Goal: Information Seeking & Learning: Learn about a topic

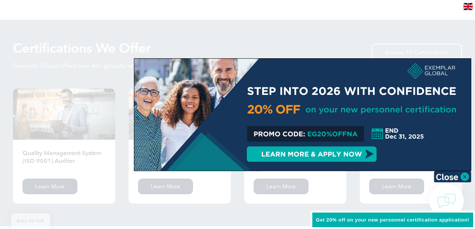
scroll to position [749, 0]
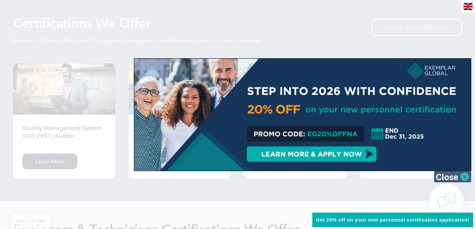
click at [464, 180] on img at bounding box center [452, 176] width 37 height 11
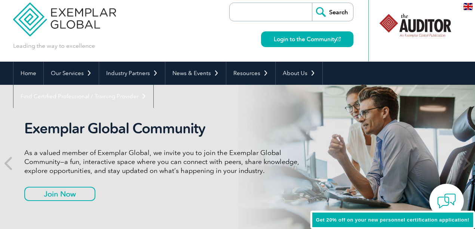
scroll to position [0, 0]
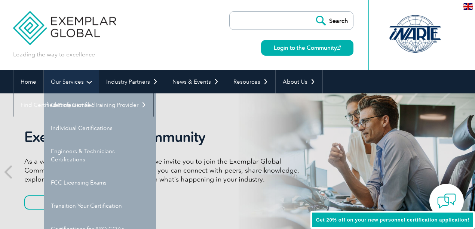
click at [70, 86] on link "Our Services" at bounding box center [71, 81] width 55 height 23
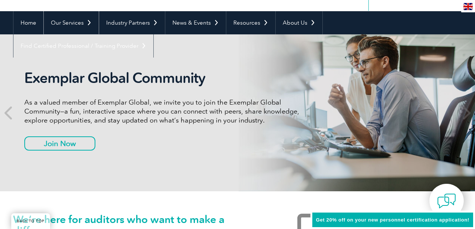
scroll to position [75, 0]
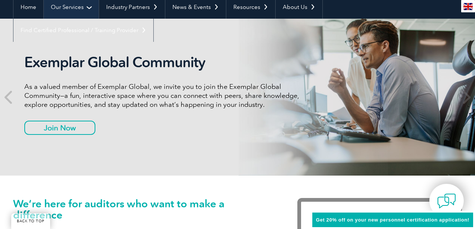
click at [66, 10] on link "Our Services" at bounding box center [71, 7] width 55 height 23
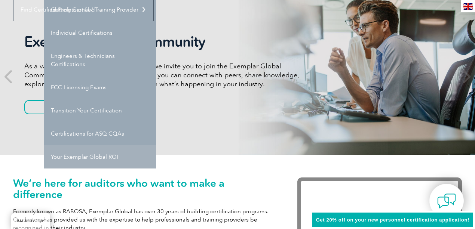
scroll to position [100, 0]
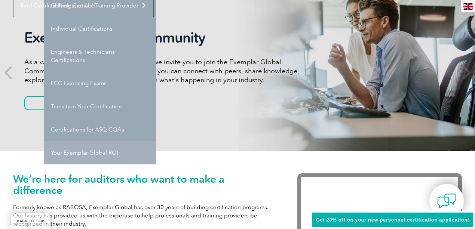
click at [100, 153] on link "Your Exemplar Global ROI" at bounding box center [100, 152] width 112 height 23
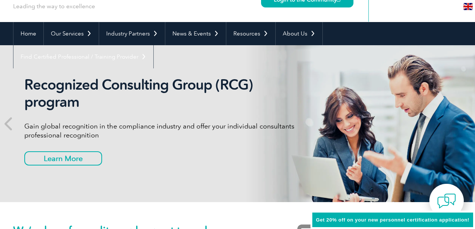
scroll to position [0, 0]
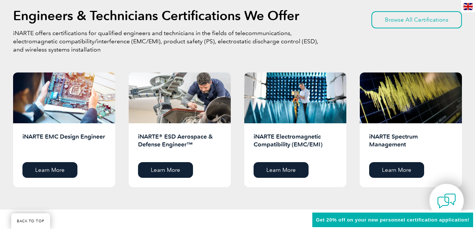
scroll to position [948, 0]
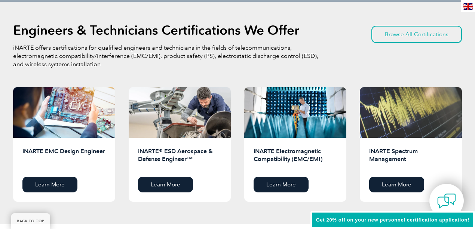
click at [393, 135] on div at bounding box center [411, 112] width 102 height 51
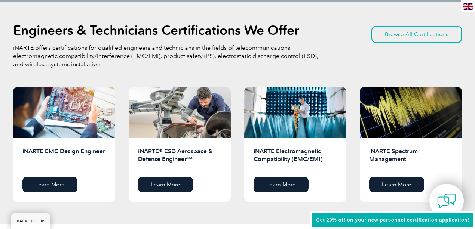
click at [392, 151] on h2 "iNARTE Spectrum Management" at bounding box center [410, 159] width 83 height 24
click at [389, 166] on h2 "iNARTE Spectrum Management" at bounding box center [410, 159] width 83 height 24
click at [387, 188] on link "Learn More" at bounding box center [396, 185] width 55 height 16
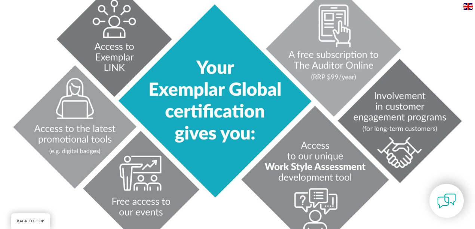
scroll to position [349, 0]
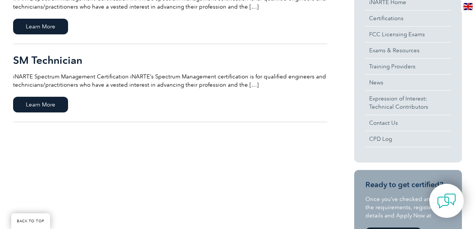
scroll to position [225, 0]
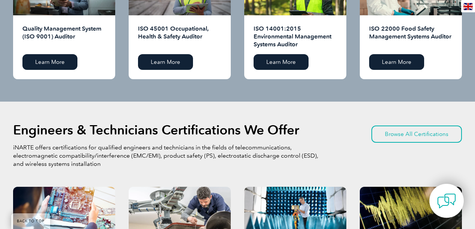
scroll to position [873, 0]
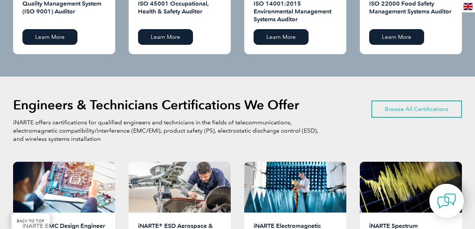
click at [412, 110] on link "Browse All Certifications" at bounding box center [417, 109] width 91 height 17
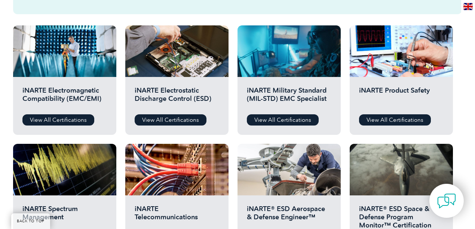
scroll to position [249, 0]
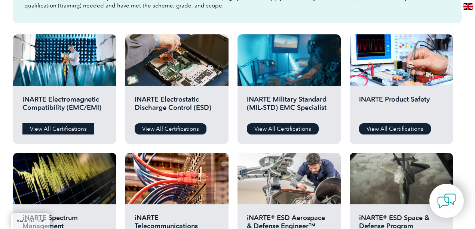
click at [67, 127] on link "View All Certifications" at bounding box center [58, 129] width 72 height 11
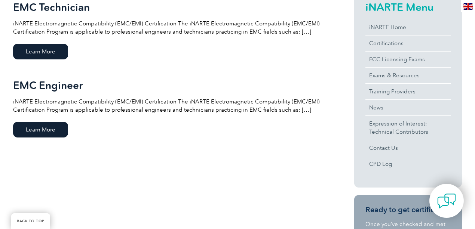
scroll to position [174, 0]
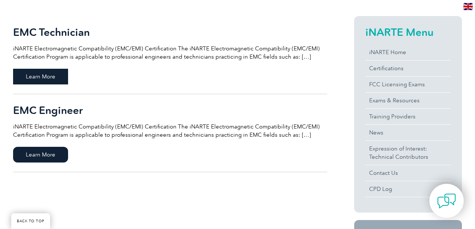
click at [49, 79] on span "Learn More" at bounding box center [40, 77] width 55 height 16
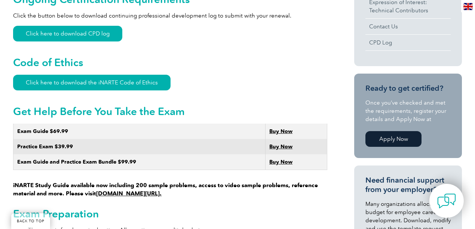
scroll to position [349, 0]
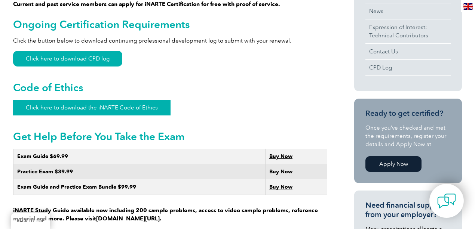
click at [139, 101] on link "Click here to download the iNARTE Code of Ethics" at bounding box center [92, 108] width 158 height 16
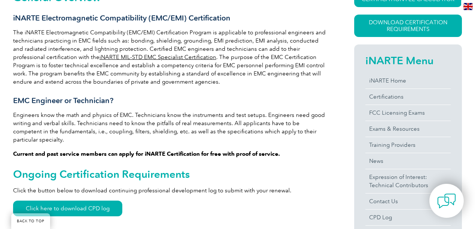
scroll to position [174, 0]
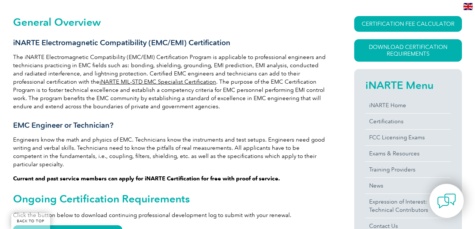
click at [127, 82] on link "iNARTE MIL-STD EMC Specialist Certification" at bounding box center [158, 82] width 117 height 7
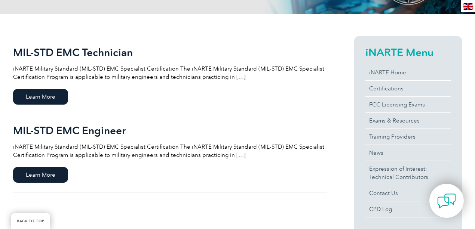
scroll to position [150, 0]
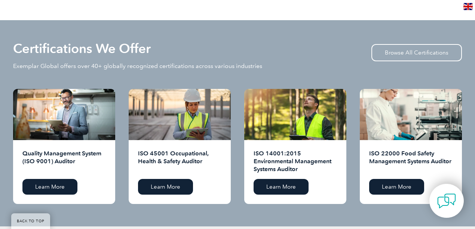
scroll to position [723, 0]
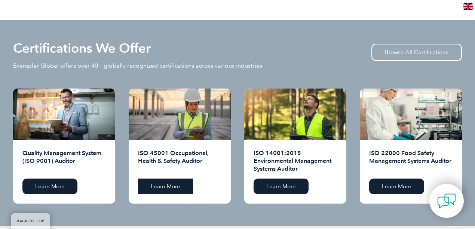
click at [166, 189] on link "Learn More" at bounding box center [165, 187] width 55 height 16
click at [53, 183] on link "Learn More" at bounding box center [49, 187] width 55 height 16
click at [411, 52] on link "Browse All Certifications" at bounding box center [417, 52] width 91 height 17
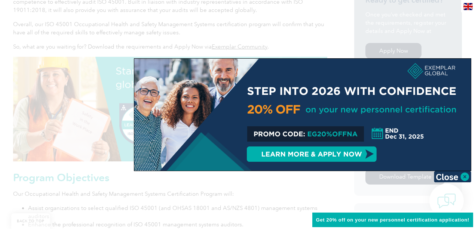
scroll to position [299, 0]
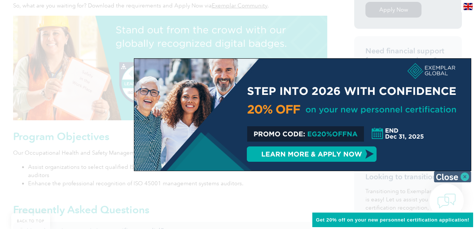
click at [457, 173] on img at bounding box center [452, 176] width 37 height 11
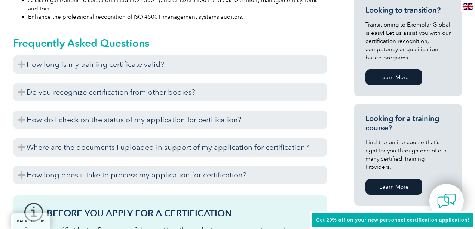
scroll to position [474, 0]
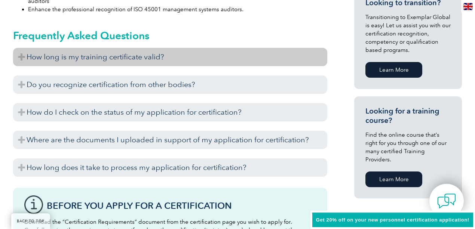
click at [132, 60] on h3 "How long is my training certificate valid?" at bounding box center [170, 57] width 314 height 18
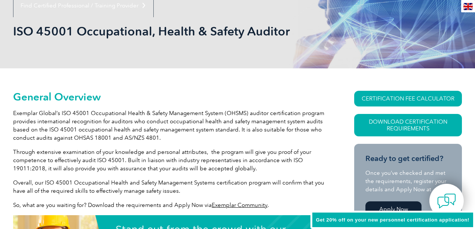
scroll to position [0, 0]
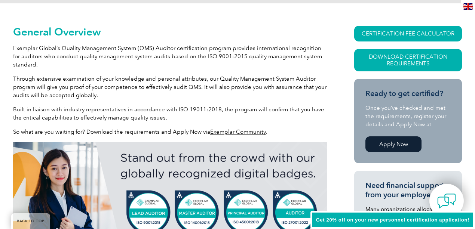
scroll to position [174, 0]
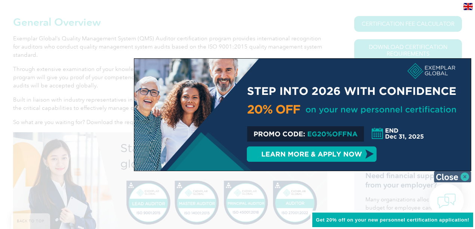
click at [466, 176] on img at bounding box center [452, 176] width 37 height 11
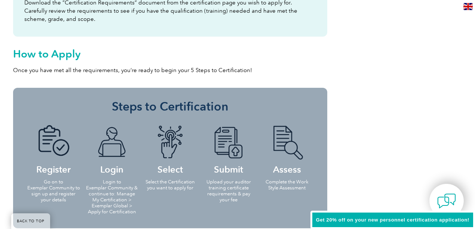
scroll to position [649, 0]
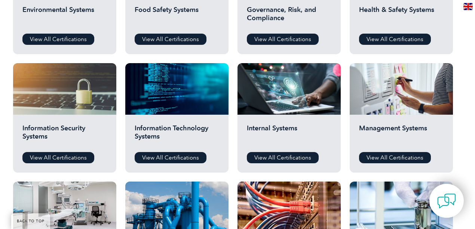
scroll to position [351, 0]
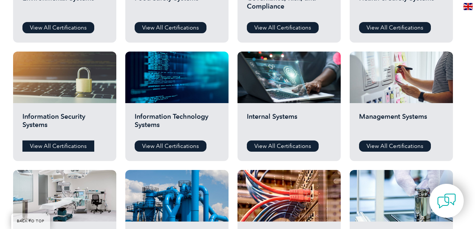
click at [71, 149] on link "View All Certifications" at bounding box center [58, 146] width 72 height 11
click at [167, 144] on link "View All Certifications" at bounding box center [171, 146] width 72 height 11
click at [288, 143] on link "View All Certifications" at bounding box center [283, 146] width 72 height 11
click at [401, 146] on link "View All Certifications" at bounding box center [395, 146] width 72 height 11
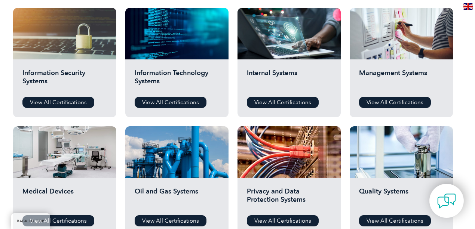
scroll to position [426, 0]
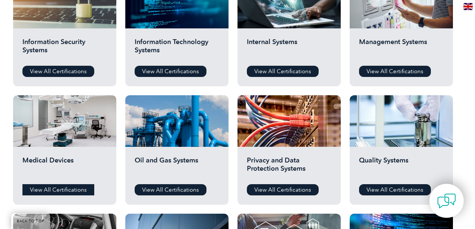
click at [55, 189] on link "View All Certifications" at bounding box center [58, 190] width 72 height 11
click at [172, 189] on link "View All Certifications" at bounding box center [171, 190] width 72 height 11
click at [273, 190] on link "View All Certifications" at bounding box center [283, 190] width 72 height 11
click at [385, 189] on link "View All Certifications" at bounding box center [395, 190] width 72 height 11
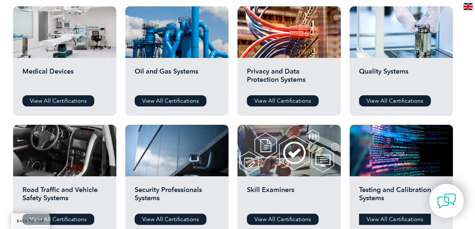
scroll to position [525, 0]
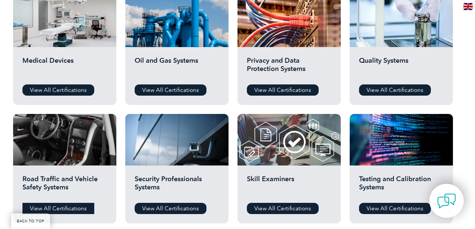
click at [70, 207] on link "View All Certifications" at bounding box center [58, 208] width 72 height 11
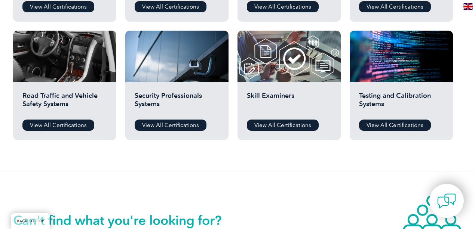
scroll to position [600, 0]
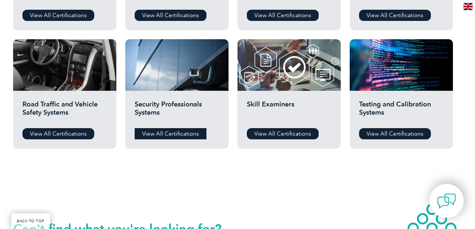
click at [165, 134] on link "View All Certifications" at bounding box center [171, 133] width 72 height 11
click at [276, 137] on link "View All Certifications" at bounding box center [283, 133] width 72 height 11
click at [383, 135] on link "View All Certifications" at bounding box center [395, 133] width 72 height 11
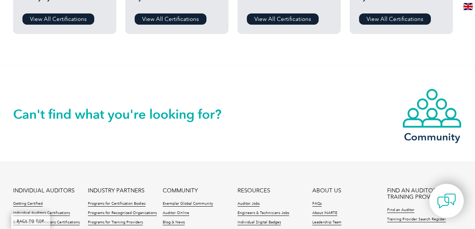
scroll to position [725, 0]
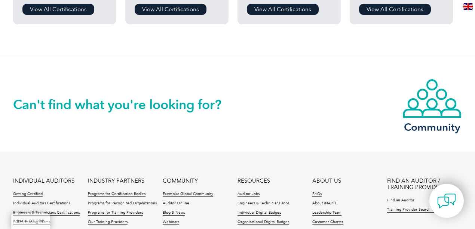
click at [205, 72] on div "Can't find what you're looking for? Community" at bounding box center [237, 104] width 449 height 96
click at [205, 93] on div "Can't find what you're looking for?" at bounding box center [125, 95] width 225 height 32
click at [185, 105] on h2 "Can't find what you're looking for?" at bounding box center [125, 105] width 225 height 12
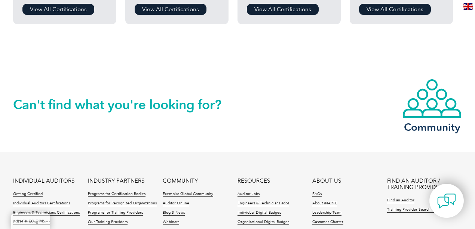
click at [185, 105] on h2 "Can't find what you're looking for?" at bounding box center [125, 105] width 225 height 12
click at [210, 101] on h2 "Can't find what you're looking for?" at bounding box center [125, 105] width 225 height 12
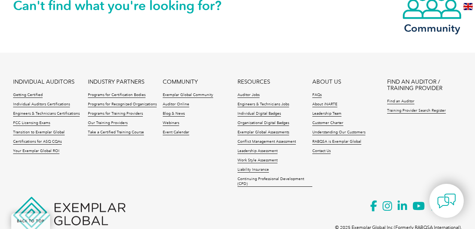
scroll to position [850, 0]
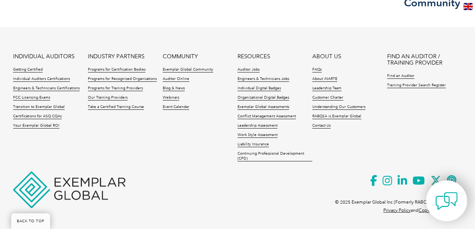
click at [447, 207] on img at bounding box center [447, 201] width 22 height 22
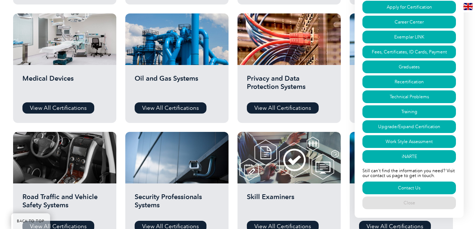
scroll to position [505, 0]
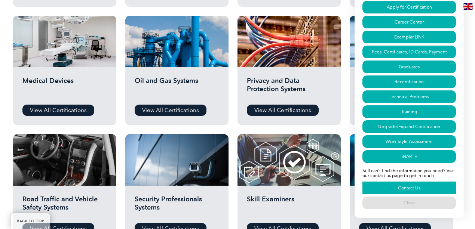
click at [415, 189] on link "Contact Us" at bounding box center [410, 188] width 94 height 13
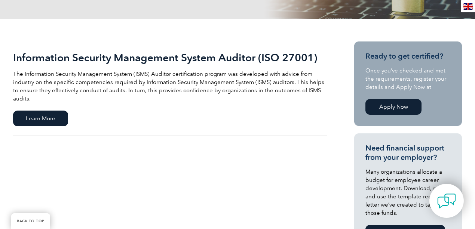
scroll to position [150, 0]
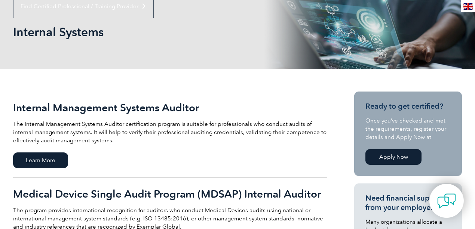
scroll to position [100, 0]
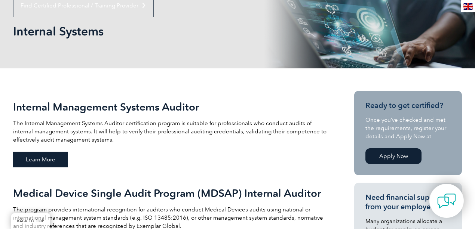
click at [43, 161] on span "Learn More" at bounding box center [40, 160] width 55 height 16
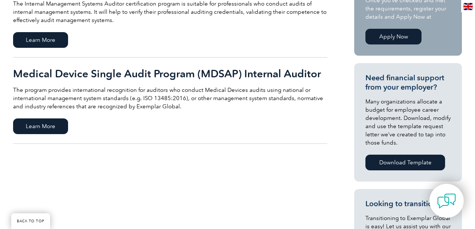
scroll to position [225, 0]
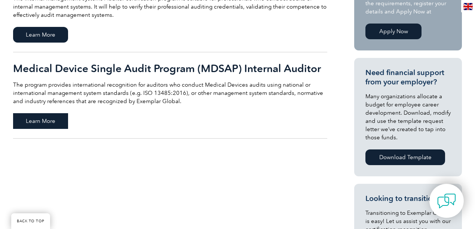
click at [48, 119] on span "Learn More" at bounding box center [40, 121] width 55 height 16
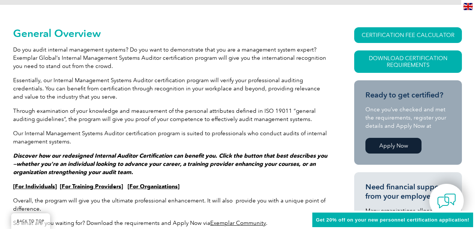
scroll to position [174, 0]
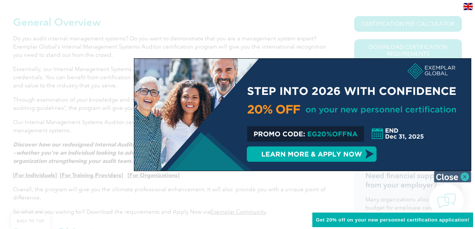
click at [452, 180] on img at bounding box center [452, 176] width 37 height 11
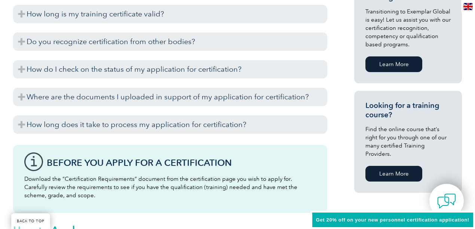
scroll to position [474, 0]
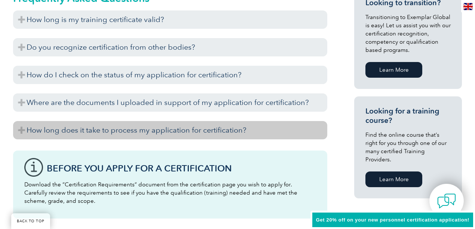
click at [202, 133] on h3 "How long does it take to process my application for certification?" at bounding box center [170, 130] width 314 height 18
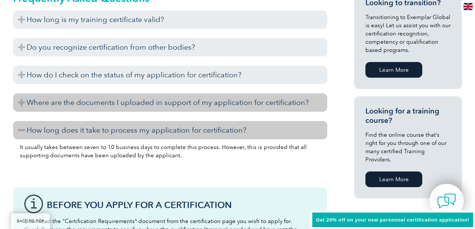
click at [141, 103] on h3 "Where are the documents I uploaded in support of my application for certificati…" at bounding box center [170, 103] width 314 height 18
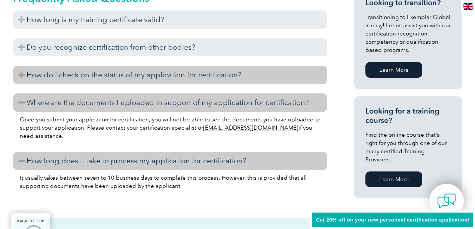
click at [143, 82] on h3 "How do I check on the status of my application for certification?" at bounding box center [170, 75] width 314 height 18
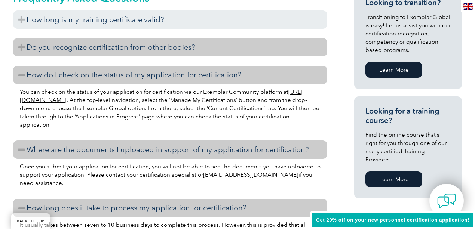
click at [140, 49] on h3 "Do you recognize certification from other bodies?" at bounding box center [170, 47] width 314 height 18
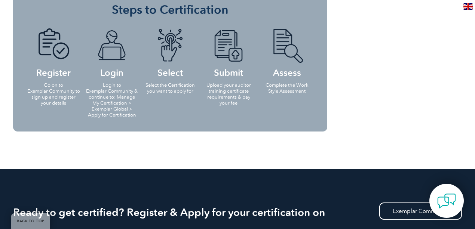
scroll to position [773, 0]
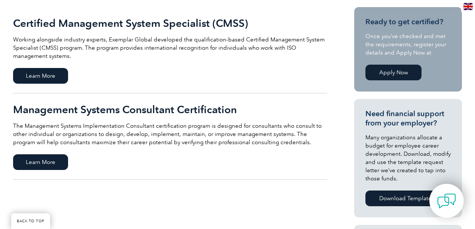
scroll to position [174, 0]
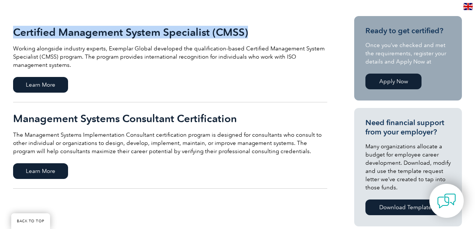
drag, startPoint x: 4, startPoint y: 34, endPoint x: 253, endPoint y: 32, distance: 249.3
drag, startPoint x: 232, startPoint y: 33, endPoint x: 230, endPoint y: 41, distance: 8.8
click at [55, 88] on span "Learn More" at bounding box center [40, 85] width 55 height 16
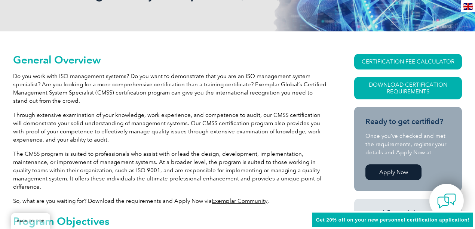
scroll to position [150, 0]
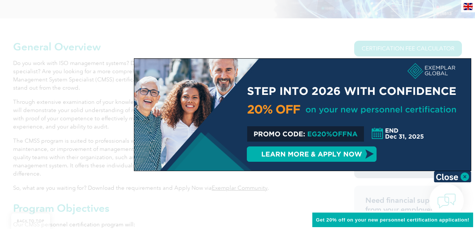
click at [460, 175] on img at bounding box center [452, 176] width 37 height 11
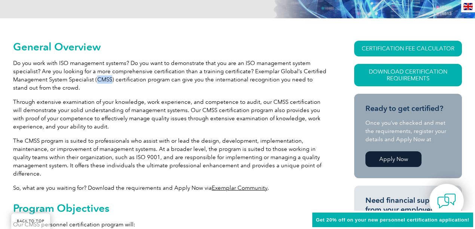
drag, startPoint x: 110, startPoint y: 80, endPoint x: 97, endPoint y: 80, distance: 13.1
click at [97, 80] on p "Do you work with ISO management systems? Do you want to demonstrate that you ar…" at bounding box center [170, 75] width 314 height 33
copy p "CMSS"
click at [94, 80] on p "Do you work with ISO management systems? Do you want to demonstrate that you ar…" at bounding box center [170, 75] width 314 height 33
drag, startPoint x: 95, startPoint y: 79, endPoint x: 110, endPoint y: 79, distance: 15.0
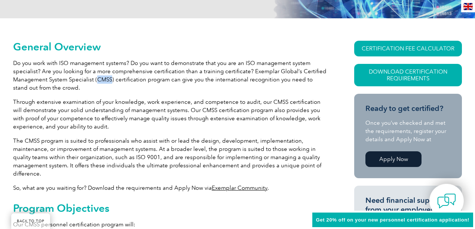
click at [110, 79] on p "Do you work with ISO management systems? Do you want to demonstrate that you ar…" at bounding box center [170, 75] width 314 height 33
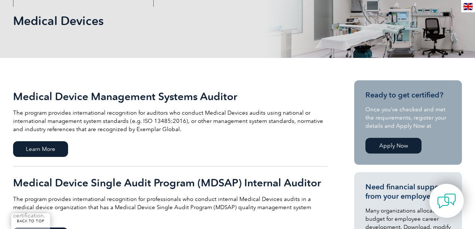
scroll to position [125, 0]
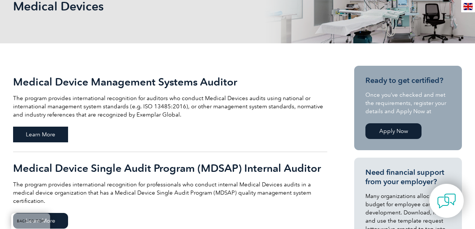
click at [42, 136] on span "Learn More" at bounding box center [40, 135] width 55 height 16
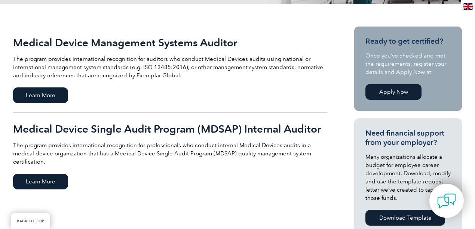
scroll to position [199, 0]
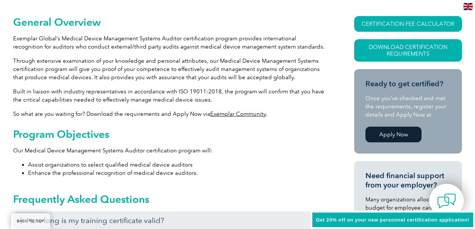
scroll to position [174, 0]
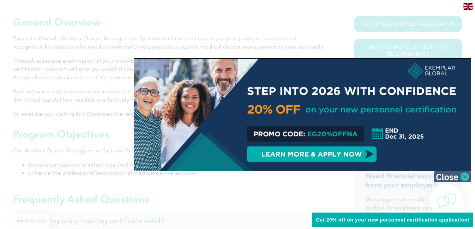
click at [446, 179] on img at bounding box center [452, 176] width 37 height 11
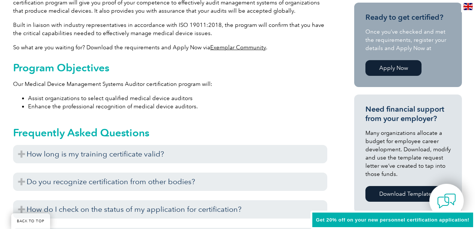
scroll to position [249, 0]
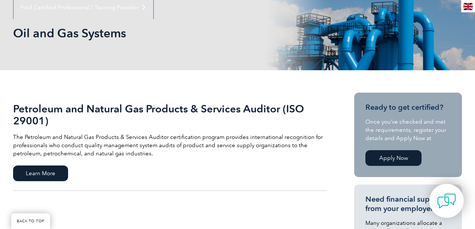
scroll to position [100, 0]
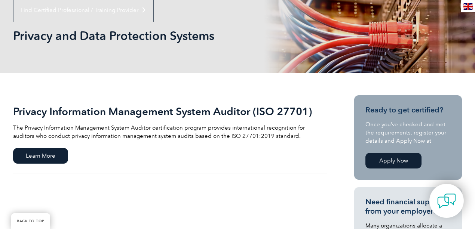
scroll to position [100, 0]
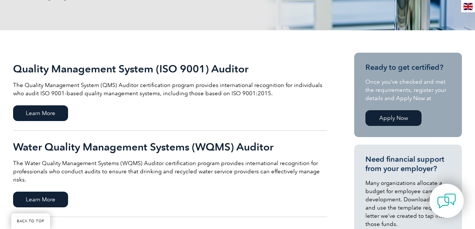
scroll to position [150, 0]
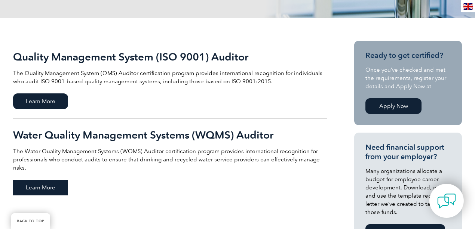
click at [57, 180] on span "Learn More" at bounding box center [40, 188] width 55 height 16
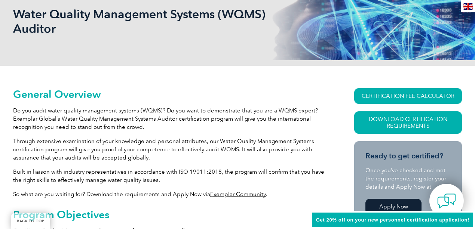
scroll to position [125, 0]
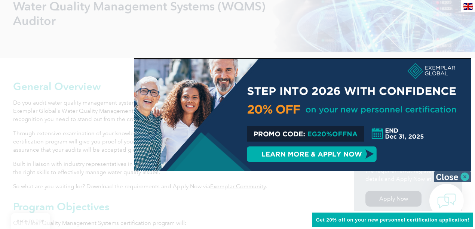
click at [467, 177] on img at bounding box center [452, 176] width 37 height 11
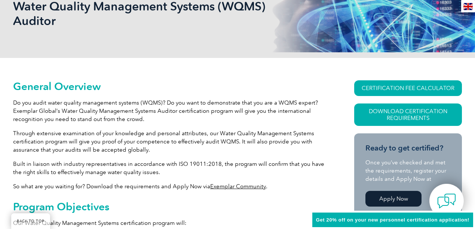
scroll to position [150, 0]
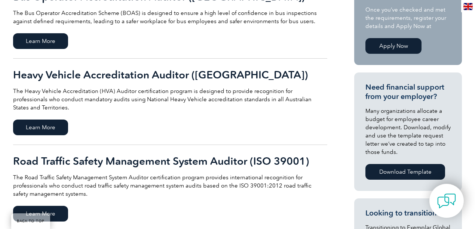
scroll to position [225, 0]
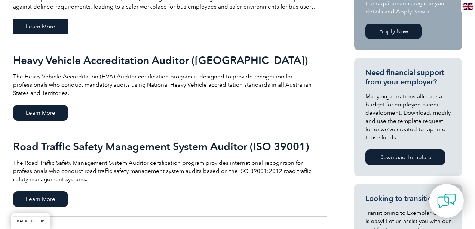
click at [47, 29] on span "Learn More" at bounding box center [40, 27] width 55 height 16
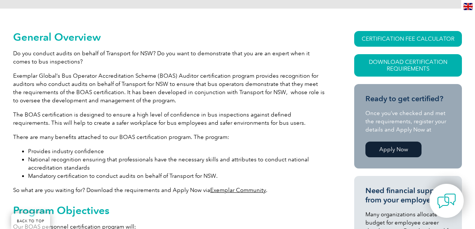
scroll to position [174, 0]
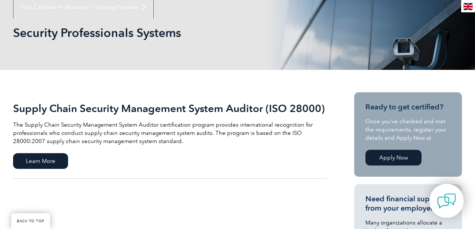
scroll to position [100, 0]
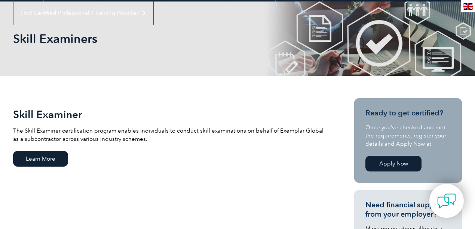
scroll to position [125, 0]
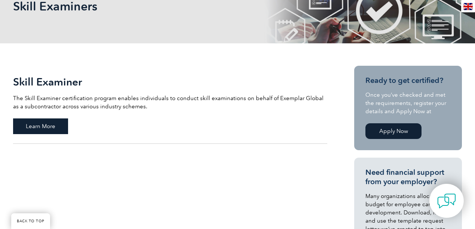
click at [47, 121] on span "Learn More" at bounding box center [40, 127] width 55 height 16
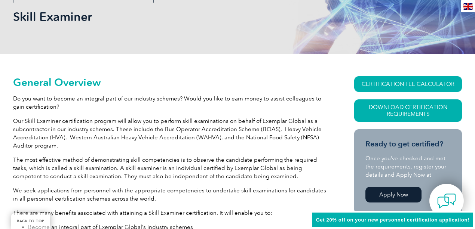
scroll to position [125, 0]
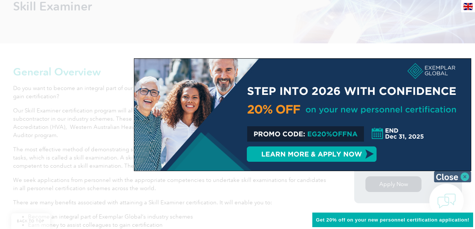
click at [457, 179] on img at bounding box center [452, 176] width 37 height 11
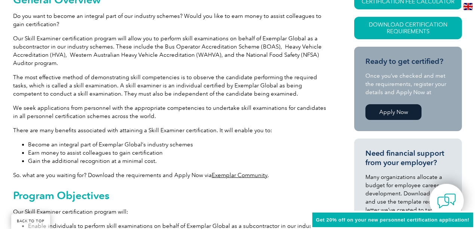
scroll to position [199, 0]
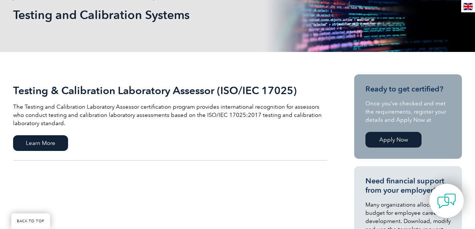
scroll to position [125, 0]
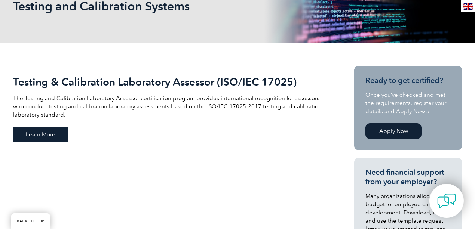
click at [35, 138] on span "Learn More" at bounding box center [40, 135] width 55 height 16
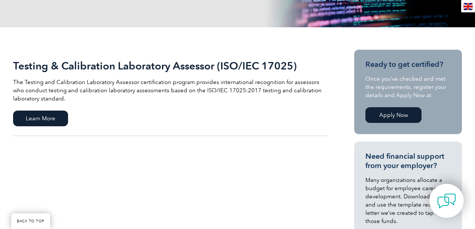
scroll to position [150, 0]
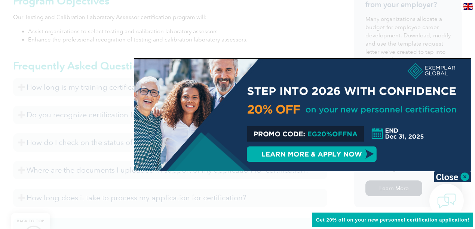
scroll to position [374, 0]
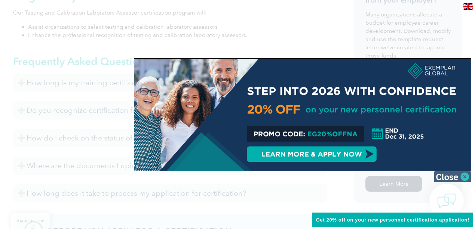
click at [458, 176] on img at bounding box center [452, 176] width 37 height 11
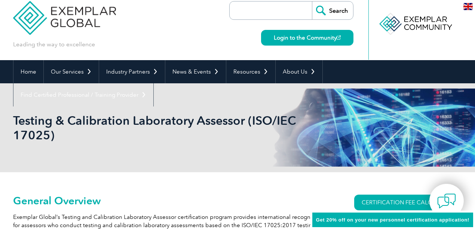
scroll to position [0, 0]
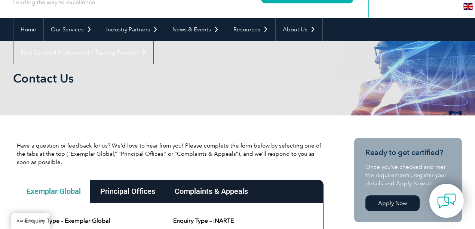
scroll to position [50, 0]
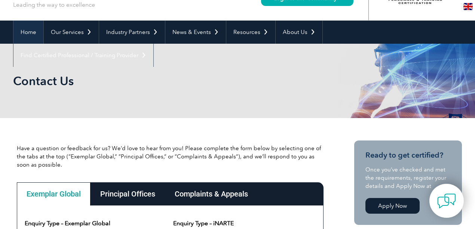
click at [34, 31] on link "Home" at bounding box center [28, 32] width 30 height 23
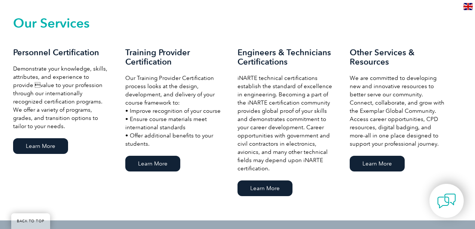
scroll to position [524, 0]
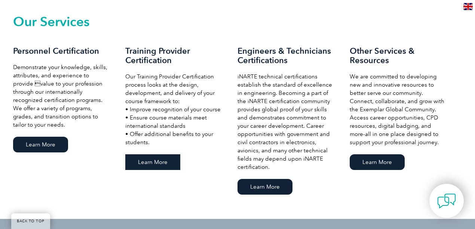
click at [162, 163] on link "Learn More" at bounding box center [152, 163] width 55 height 16
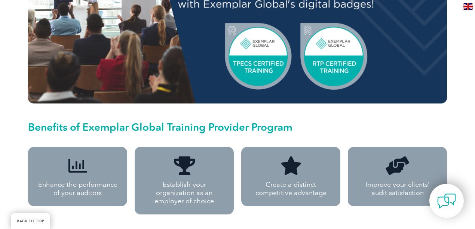
scroll to position [499, 0]
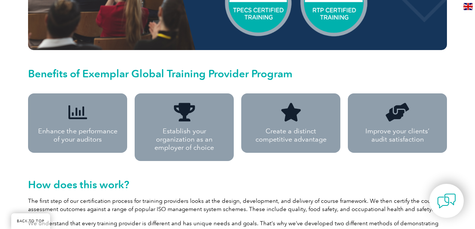
click at [173, 127] on p "Establish your organization as an employer of choice" at bounding box center [184, 139] width 83 height 25
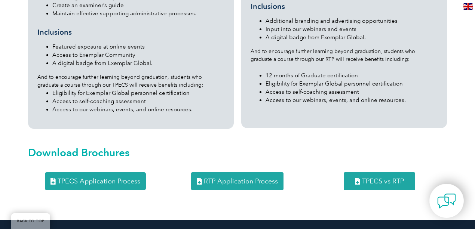
scroll to position [948, 0]
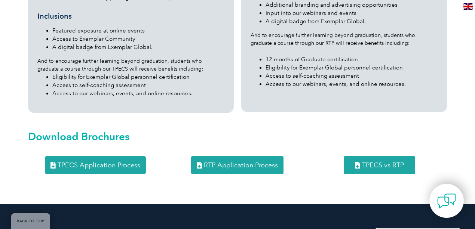
click at [135, 162] on span "TPECS Application Process" at bounding box center [99, 165] width 83 height 7
click at [249, 162] on span "RTP Application Process" at bounding box center [241, 165] width 74 height 7
click at [365, 162] on span "TPECS vs RTP" at bounding box center [383, 165] width 42 height 7
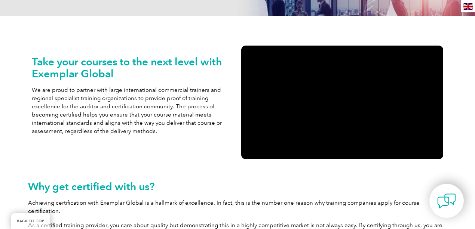
scroll to position [150, 0]
